Goal: Task Accomplishment & Management: Complete application form

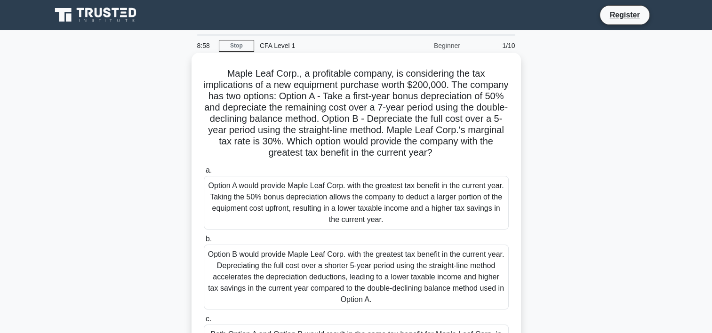
click at [254, 209] on div "Option A would provide Maple Leaf Corp. with the greatest tax benefit in the cu…" at bounding box center [356, 203] width 305 height 54
click at [204, 174] on input "a. Option A would provide Maple Leaf Corp. with the greatest tax benefit in the…" at bounding box center [204, 170] width 0 height 6
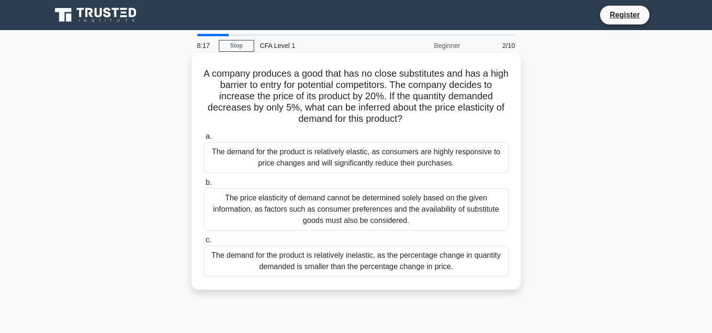
click at [418, 264] on div "The demand for the product is relatively inelastic, as the percentage change in…" at bounding box center [356, 261] width 305 height 31
click at [204, 243] on input "c. The demand for the product is relatively inelastic, as the percentage change…" at bounding box center [204, 240] width 0 height 6
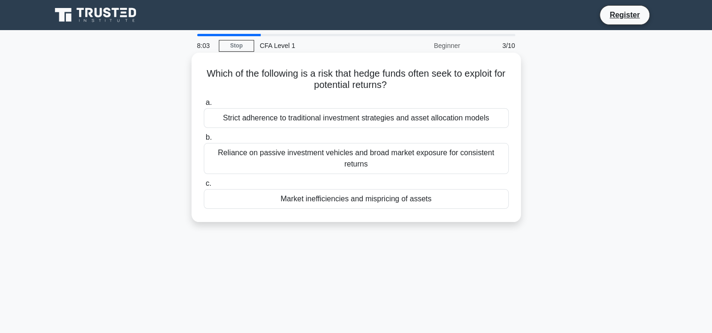
click at [271, 123] on div "Strict adherence to traditional investment strategies and asset allocation mode…" at bounding box center [356, 118] width 305 height 20
click at [204, 106] on input "a. Strict adherence to traditional investment strategies and asset allocation m…" at bounding box center [204, 103] width 0 height 6
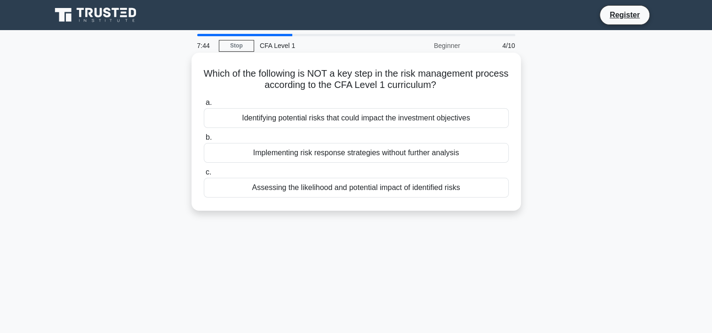
click at [338, 187] on div "Assessing the likelihood and potential impact of identified risks" at bounding box center [356, 188] width 305 height 20
click at [204, 175] on input "c. Assessing the likelihood and potential impact of identified risks" at bounding box center [204, 172] width 0 height 6
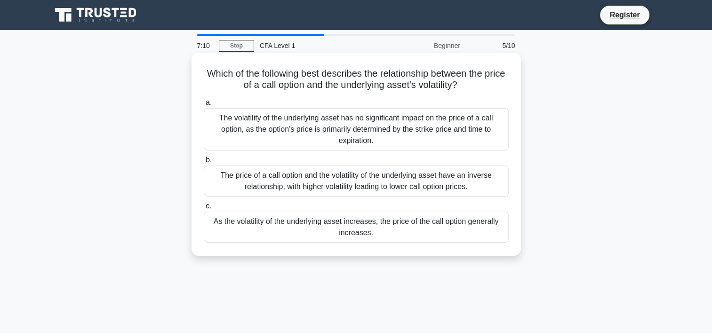
click at [340, 181] on div "The price of a call option and the volatility of the underlying asset have an i…" at bounding box center [356, 181] width 305 height 31
click at [204, 163] on input "b. The price of a call option and the volatility of the underlying asset have a…" at bounding box center [204, 160] width 0 height 6
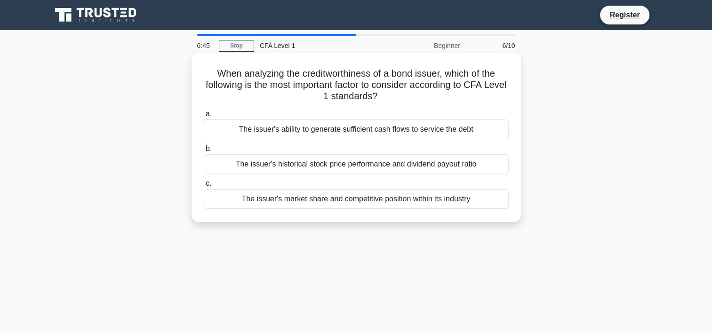
click at [357, 130] on div "The issuer's ability to generate sufficient cash flows to service the debt" at bounding box center [356, 129] width 305 height 20
click at [204, 117] on input "a. The issuer's ability to generate sufficient cash flows to service the debt" at bounding box center [204, 114] width 0 height 6
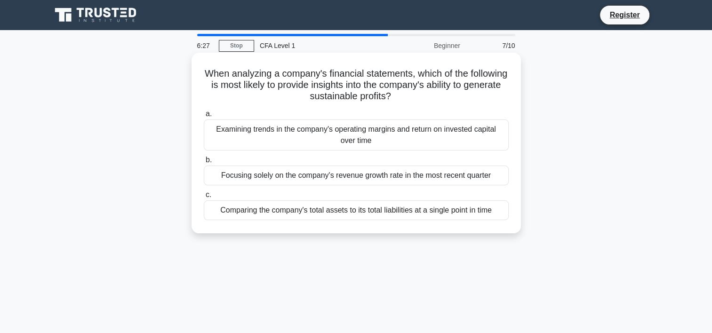
click at [330, 139] on div "Examining trends in the company's operating margins and return on invested capi…" at bounding box center [356, 134] width 305 height 31
click at [204, 117] on input "a. Examining trends in the company's operating margins and return on invested c…" at bounding box center [204, 114] width 0 height 6
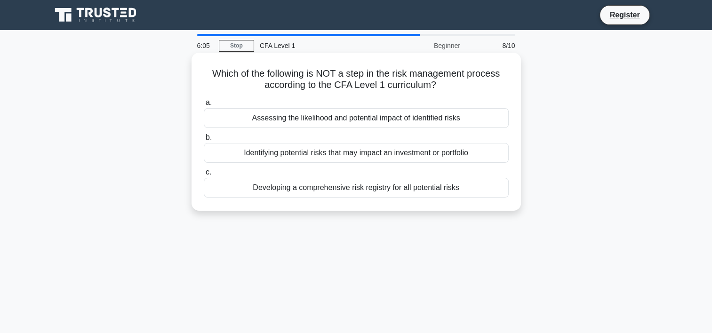
click at [360, 124] on div "Assessing the likelihood and potential impact of identified risks" at bounding box center [356, 118] width 305 height 20
click at [204, 106] on input "a. Assessing the likelihood and potential impact of identified risks" at bounding box center [204, 103] width 0 height 6
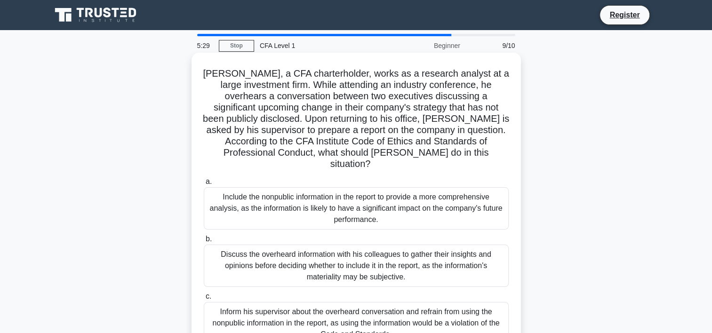
scroll to position [47, 0]
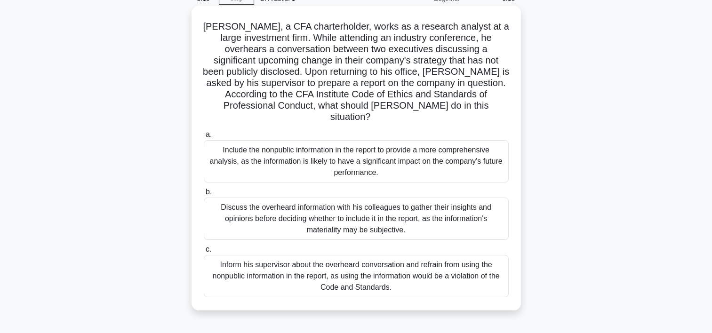
click at [397, 262] on div "Inform his supervisor about the overheard conversation and refrain from using t…" at bounding box center [356, 276] width 305 height 42
click at [204, 253] on input "c. Inform his supervisor about the overheard conversation and refrain from usin…" at bounding box center [204, 249] width 0 height 6
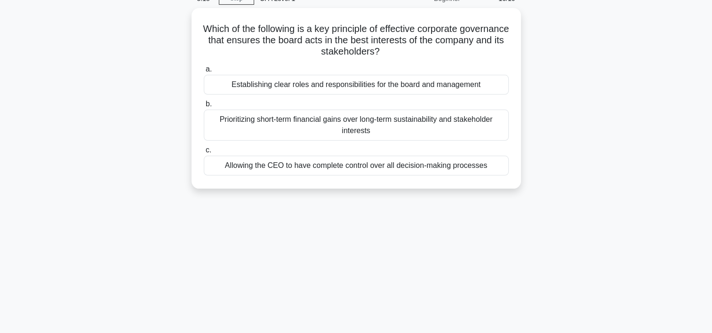
scroll to position [0, 0]
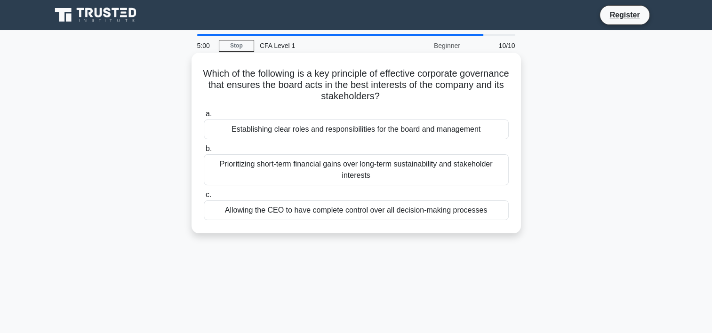
click at [326, 134] on div "Establishing clear roles and responsibilities for the board and management" at bounding box center [356, 129] width 305 height 20
click at [204, 117] on input "a. Establishing clear roles and responsibilities for the board and management" at bounding box center [204, 114] width 0 height 6
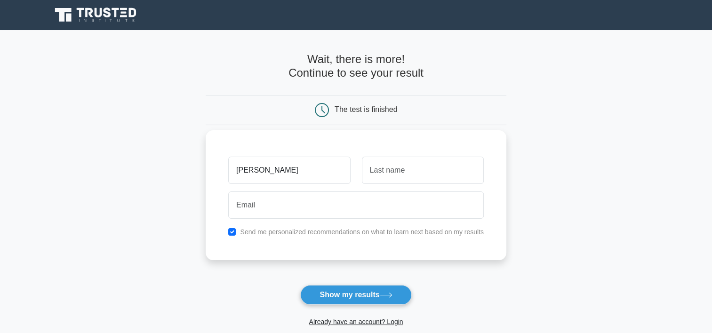
type input "Pravin"
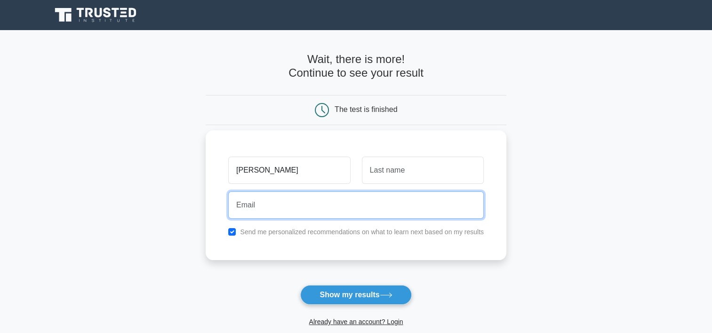
click at [324, 214] on input "email" at bounding box center [355, 204] width 255 height 27
type input "pravin.rai1605@gmail.com"
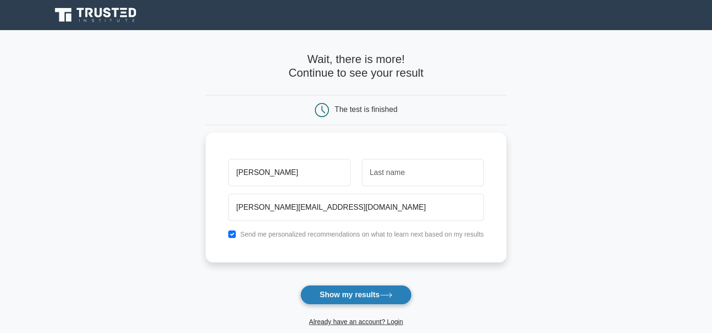
click at [357, 294] on button "Show my results" at bounding box center [355, 295] width 111 height 20
type input "Rai"
click at [357, 293] on button "Show my results" at bounding box center [355, 295] width 111 height 20
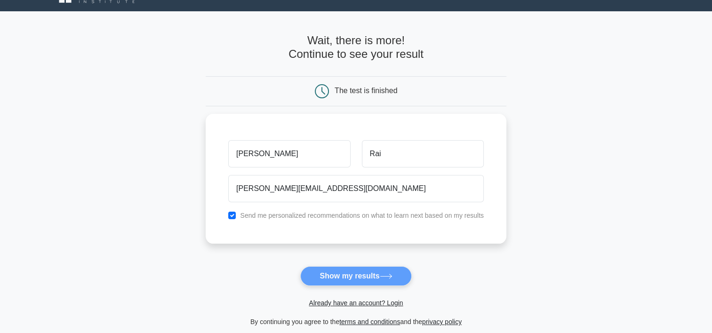
scroll to position [47, 0]
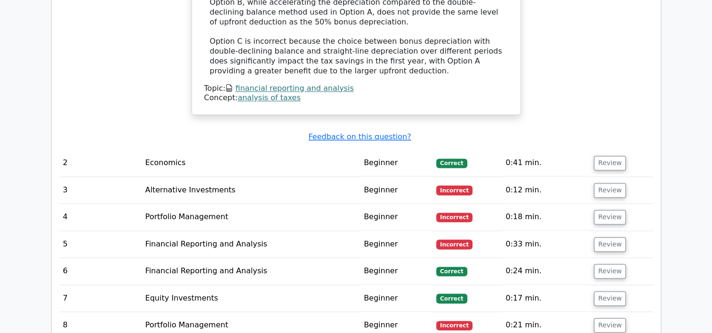
scroll to position [1270, 0]
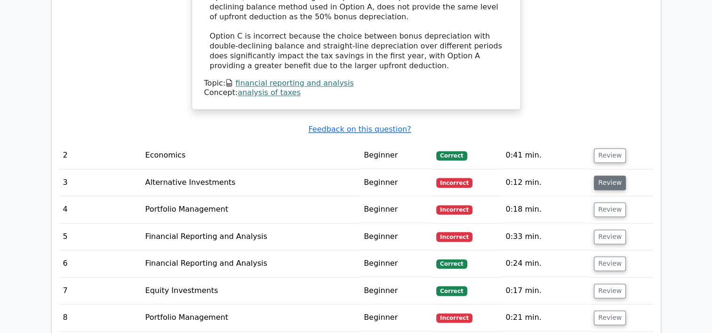
click at [605, 175] on button "Review" at bounding box center [610, 182] width 32 height 15
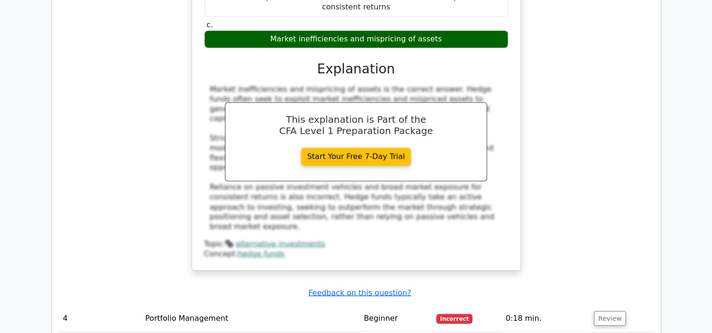
scroll to position [1599, 0]
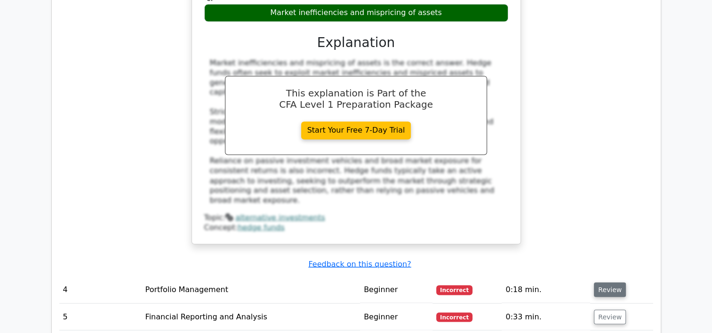
click at [616, 282] on button "Review" at bounding box center [610, 289] width 32 height 15
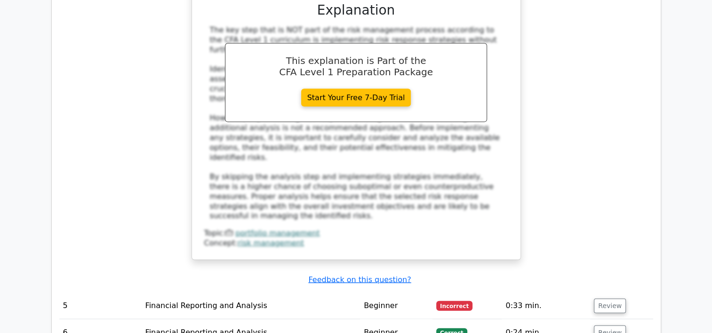
scroll to position [2070, 0]
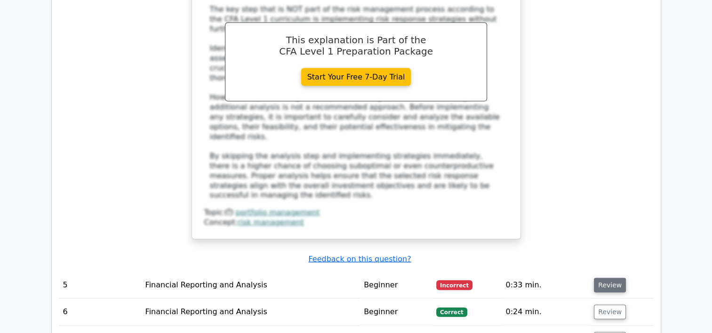
click at [604, 278] on button "Review" at bounding box center [610, 285] width 32 height 15
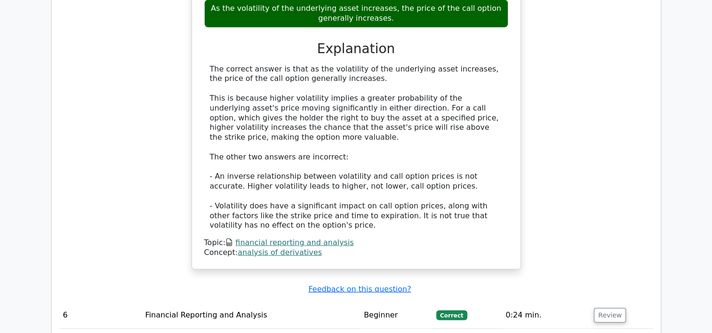
scroll to position [2540, 0]
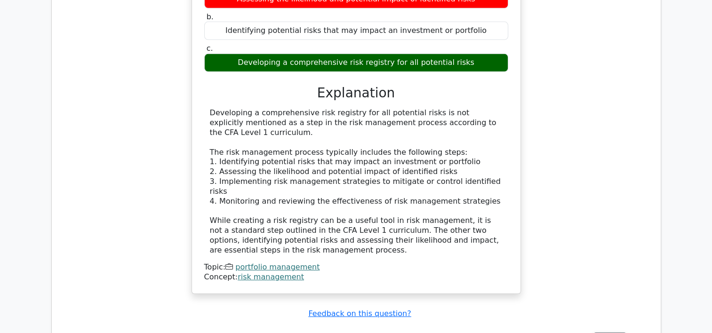
scroll to position [3057, 0]
